Goal: Task Accomplishment & Management: Manage account settings

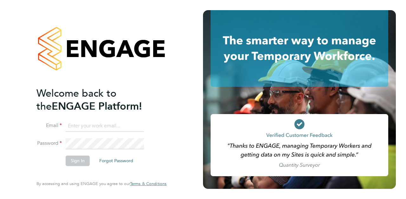
type input "[EMAIL_ADDRESS][DOMAIN_NAME]"
click at [86, 158] on button "Sign In" at bounding box center [78, 161] width 24 height 10
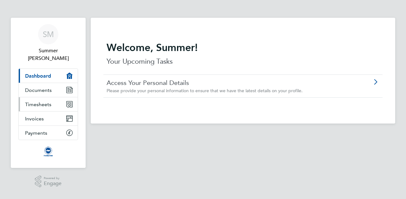
click at [49, 101] on span "Timesheets" at bounding box center [38, 104] width 26 height 6
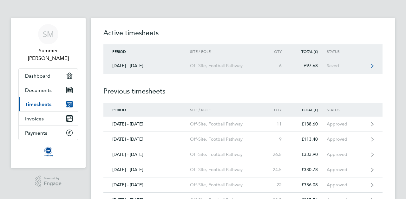
click at [361, 61] on link "01 - 30 Sept 2025 Off-Site, Football Pathway 6 £97.68 Saved" at bounding box center [242, 65] width 279 height 15
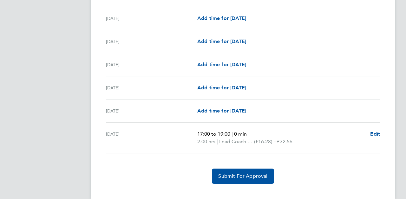
scroll to position [756, 0]
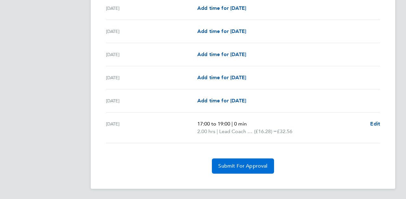
click at [239, 160] on button "Submit For Approval" at bounding box center [243, 165] width 62 height 15
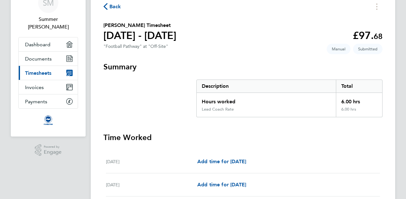
scroll to position [0, 0]
